Goal: Communication & Community: Answer question/provide support

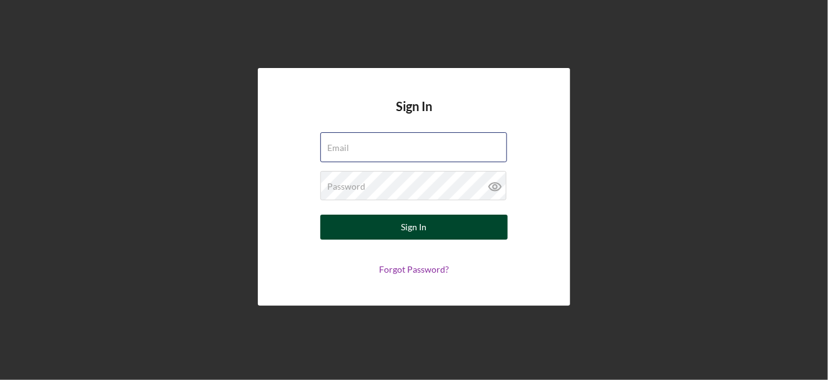
type input "[EMAIL_ADDRESS][DOMAIN_NAME]"
click at [387, 232] on button "Sign In" at bounding box center [413, 227] width 187 height 25
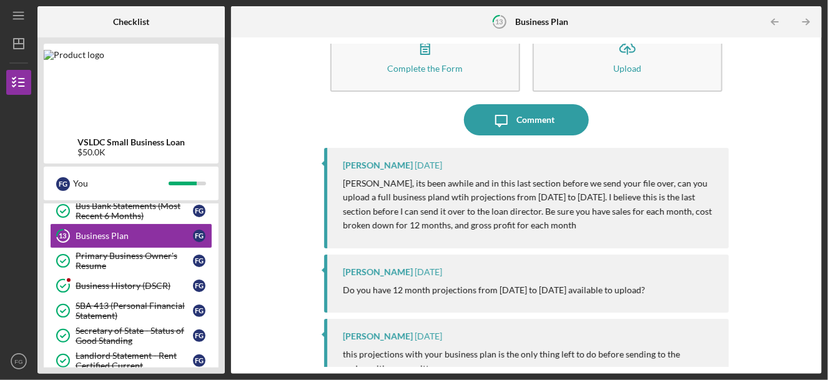
scroll to position [62, 0]
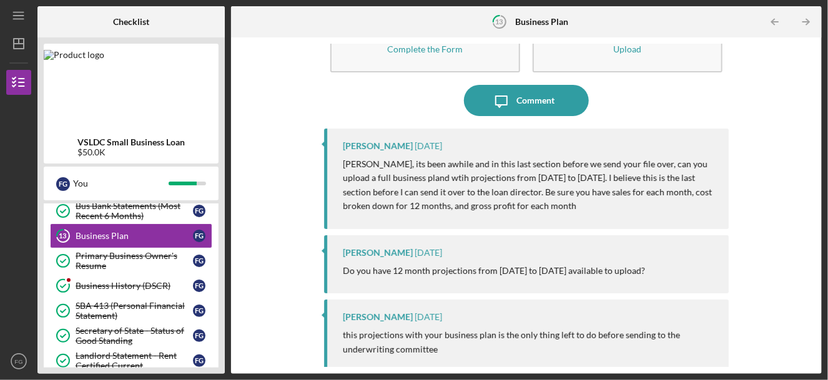
click at [56, 54] on img at bounding box center [74, 55] width 61 height 10
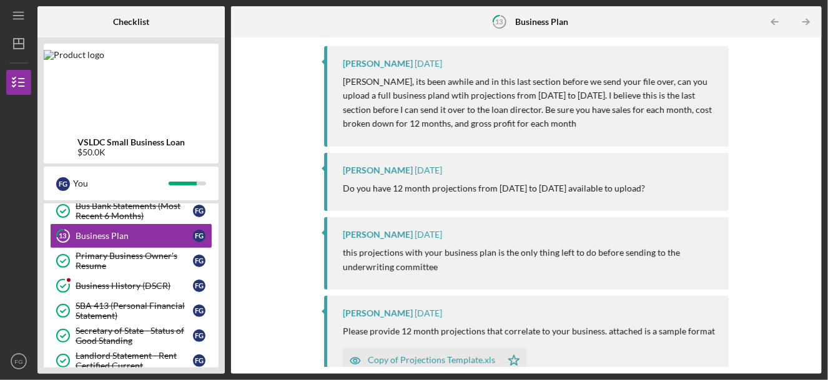
scroll to position [124, 0]
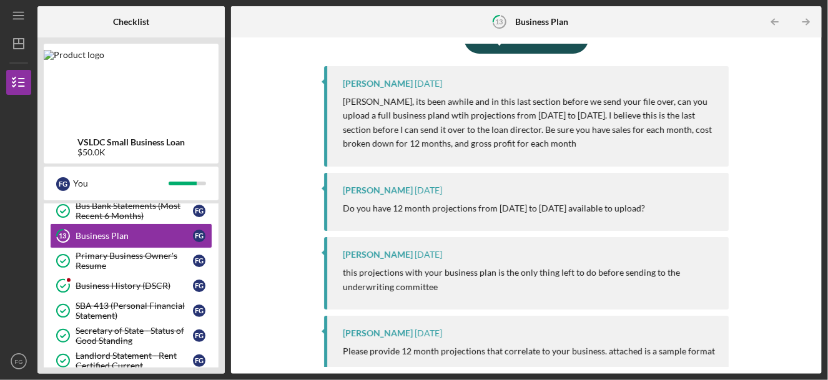
click at [507, 48] on icon "Icon/Message" at bounding box center [501, 37] width 31 height 31
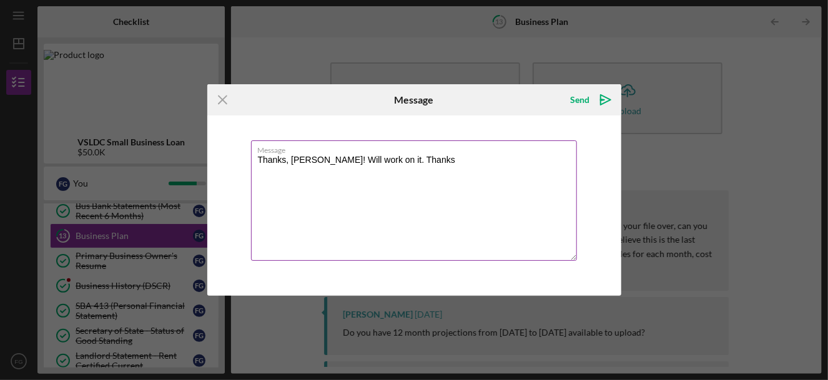
drag, startPoint x: 375, startPoint y: 162, endPoint x: 413, endPoint y: 154, distance: 38.3
click at [413, 154] on div "Message Thanks, [PERSON_NAME]! Will work on it. Thanks" at bounding box center [414, 202] width 327 height 122
type textarea "Thanks, [PERSON_NAME]! Will work on it. [PERSON_NAME]"
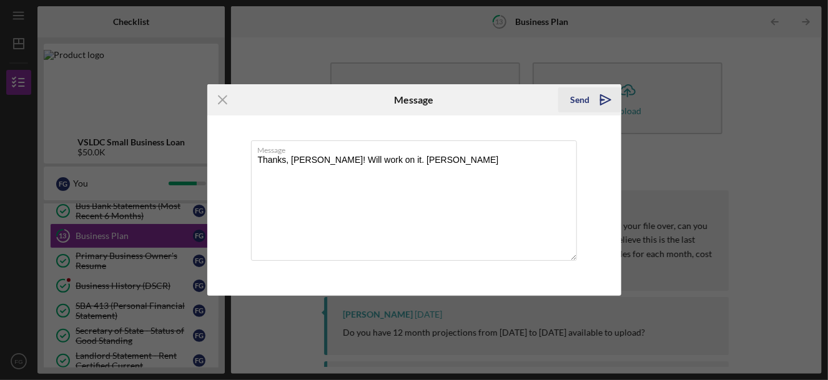
click at [583, 98] on div "Send" at bounding box center [580, 99] width 19 height 25
